Goal: Find specific page/section: Find specific page/section

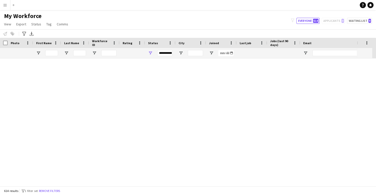
scroll to position [275, 0]
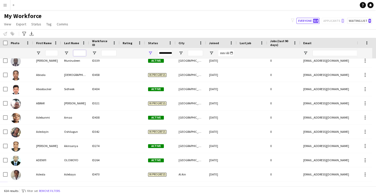
click at [77, 55] on input "Last Name Filter Input" at bounding box center [79, 53] width 13 height 6
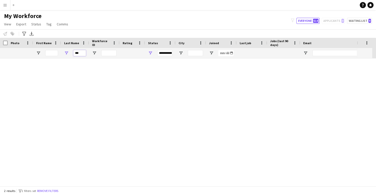
scroll to position [0, 0]
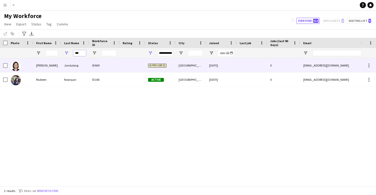
type input "***"
click at [89, 62] on div "ID669" at bounding box center [104, 65] width 30 height 14
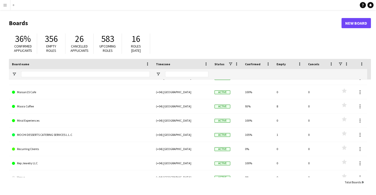
scroll to position [30, 0]
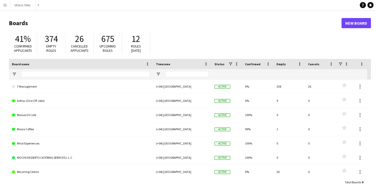
scroll to position [30, 0]
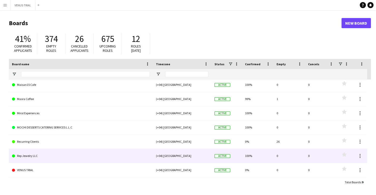
click at [78, 185] on div "Total Boards : 9 Filtered : 9" at bounding box center [190, 182] width 362 height 10
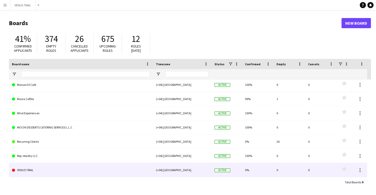
click at [29, 170] on link "VENUS TRIAL" at bounding box center [81, 170] width 138 height 14
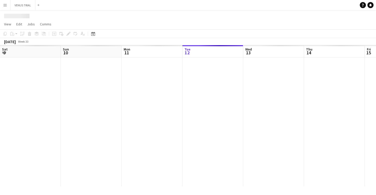
scroll to position [0, 121]
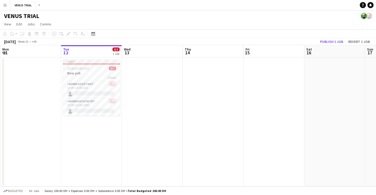
click at [147, 91] on app-date-cell at bounding box center [152, 121] width 61 height 129
